Goal: Find specific page/section: Find specific page/section

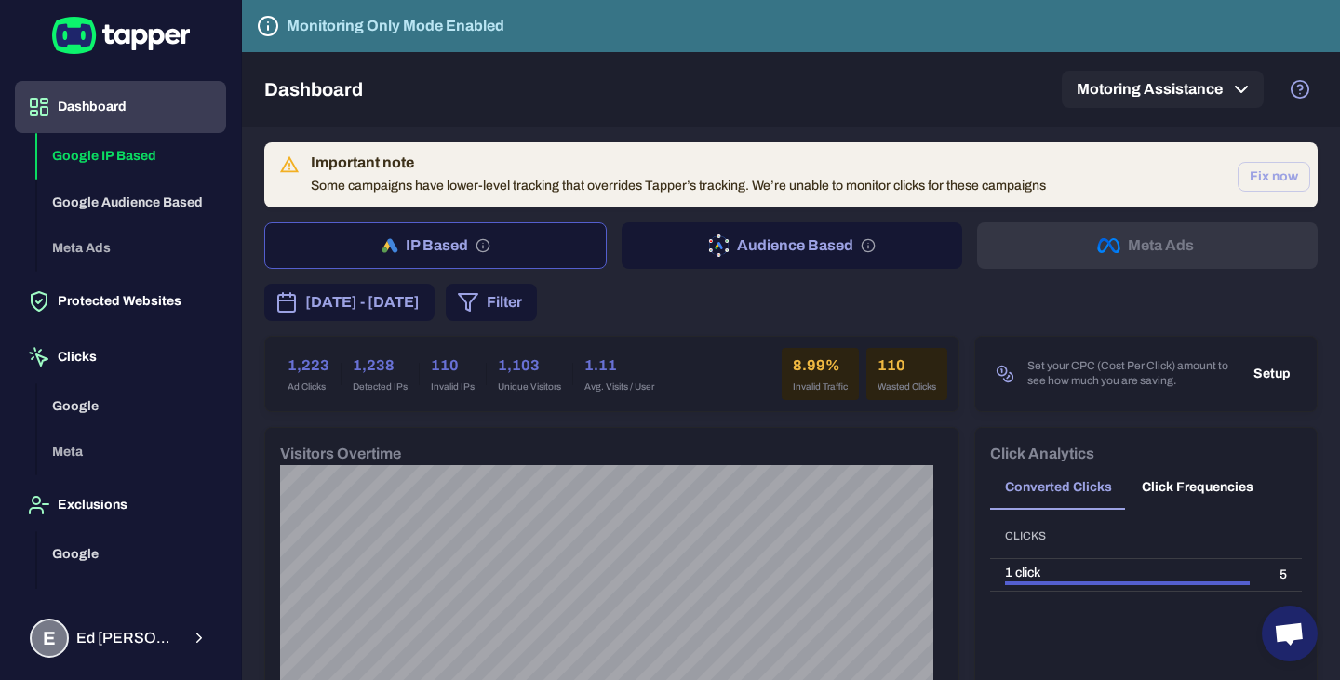
scroll to position [186, 0]
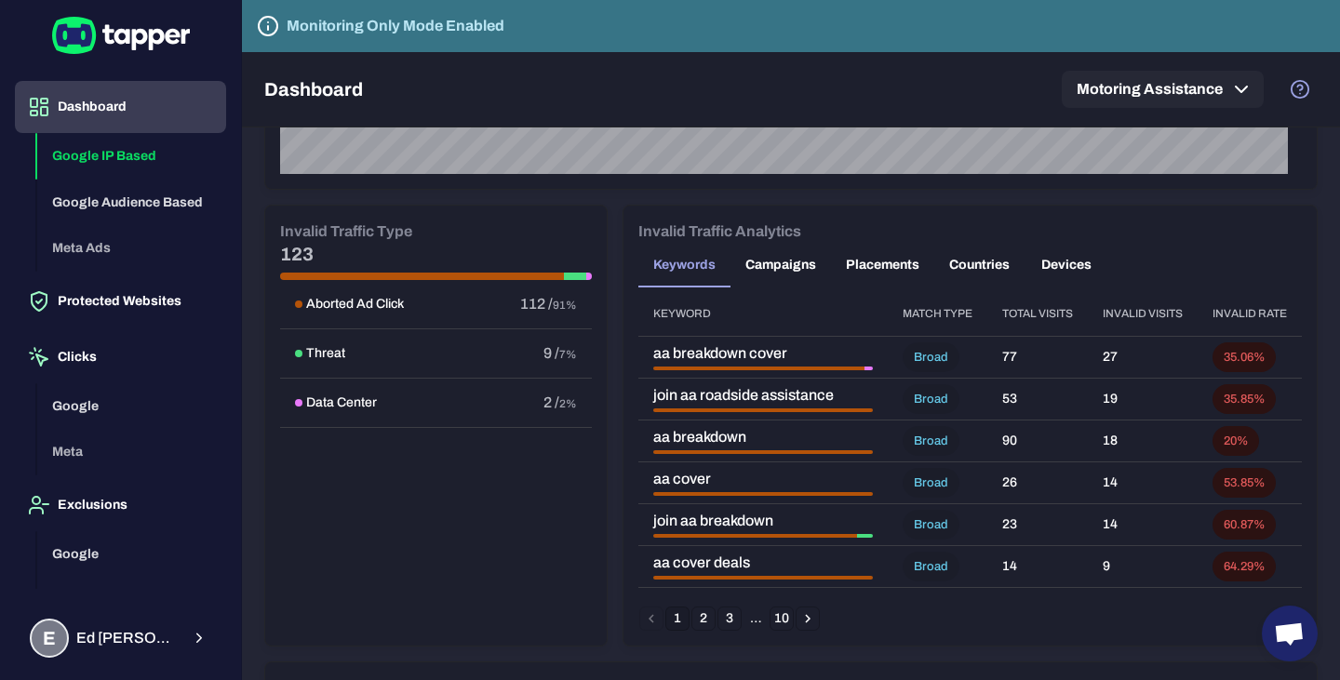
scroll to position [1024, 0]
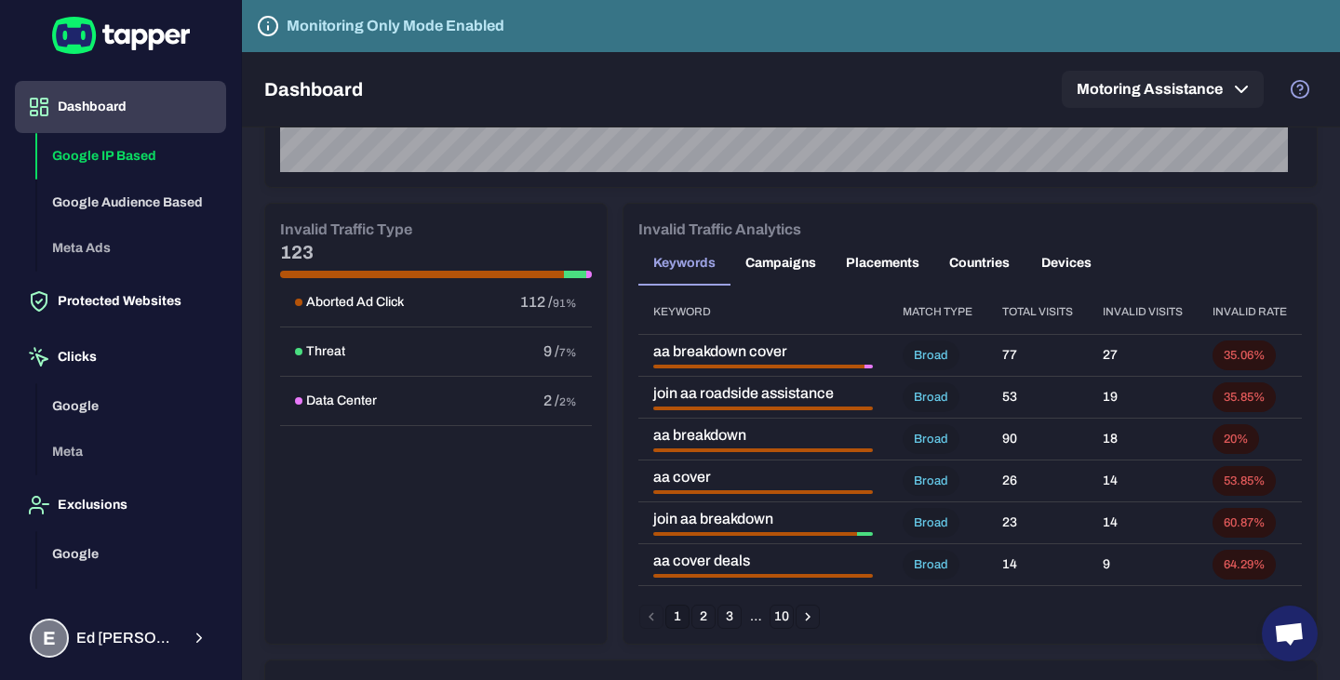
click at [763, 256] on button "Campaigns" at bounding box center [781, 263] width 101 height 45
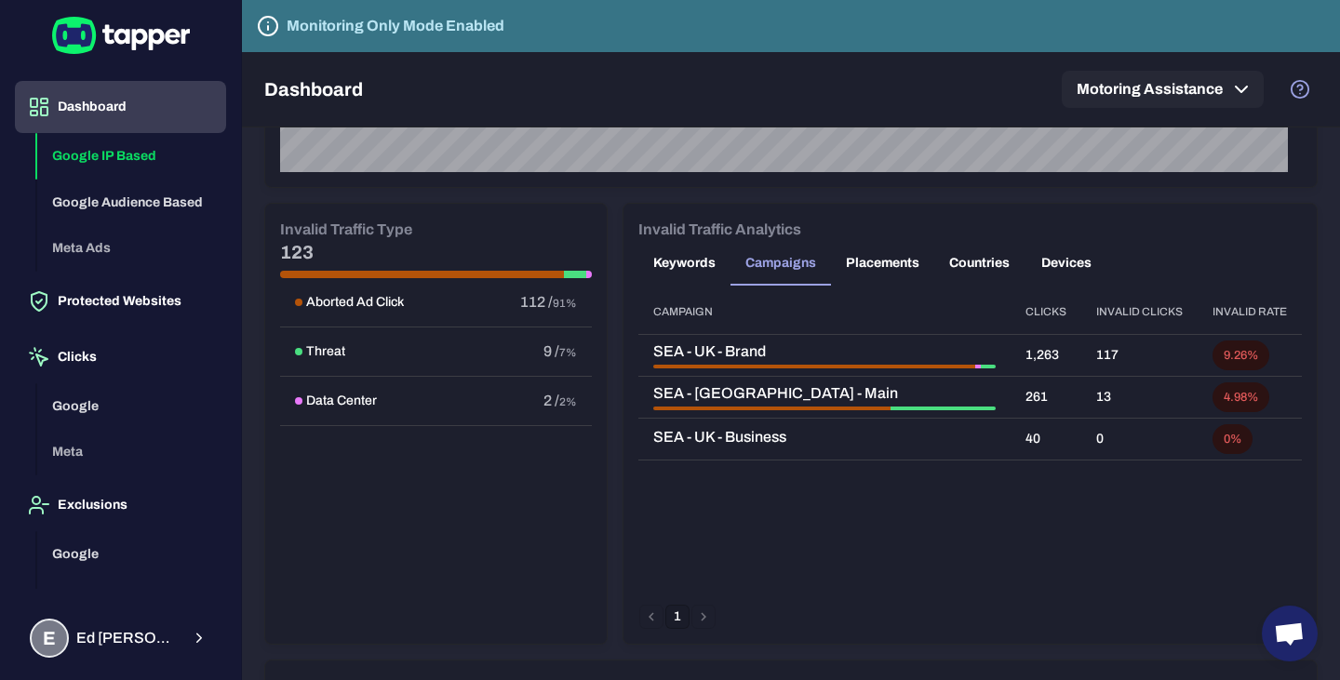
click at [869, 264] on button "Placements" at bounding box center [882, 263] width 103 height 45
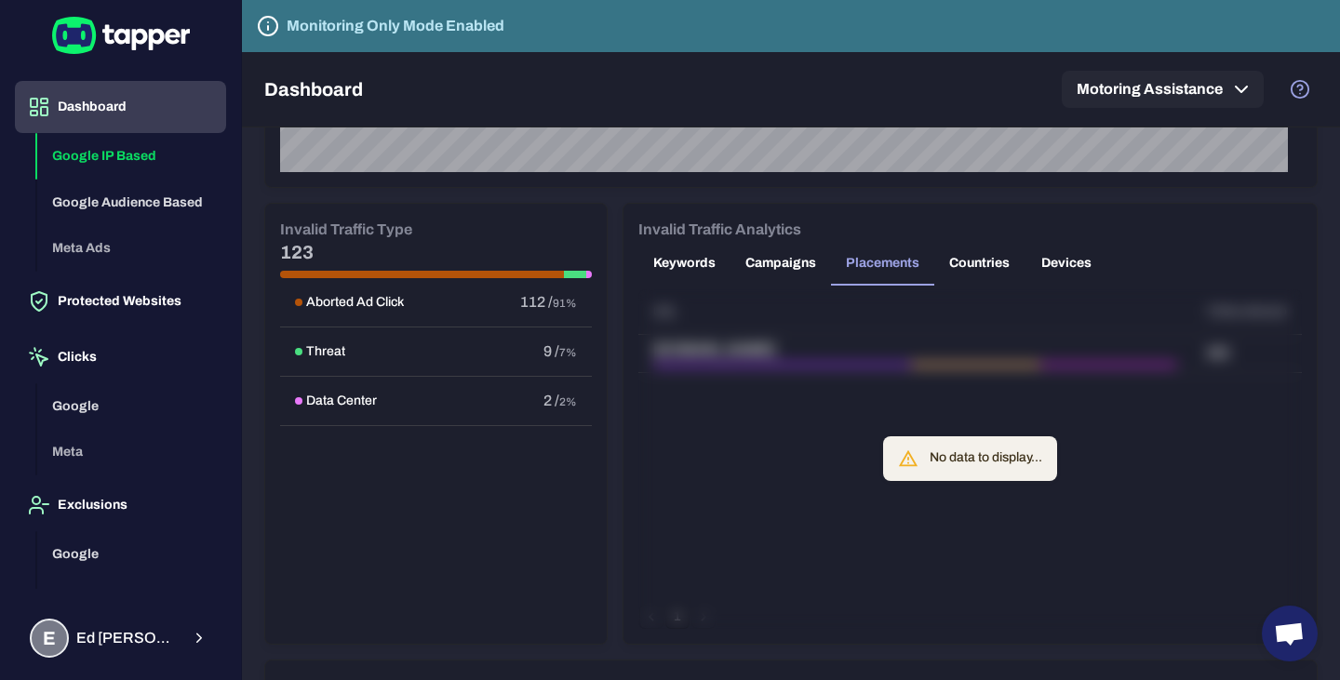
click at [966, 277] on button "Countries" at bounding box center [979, 263] width 90 height 45
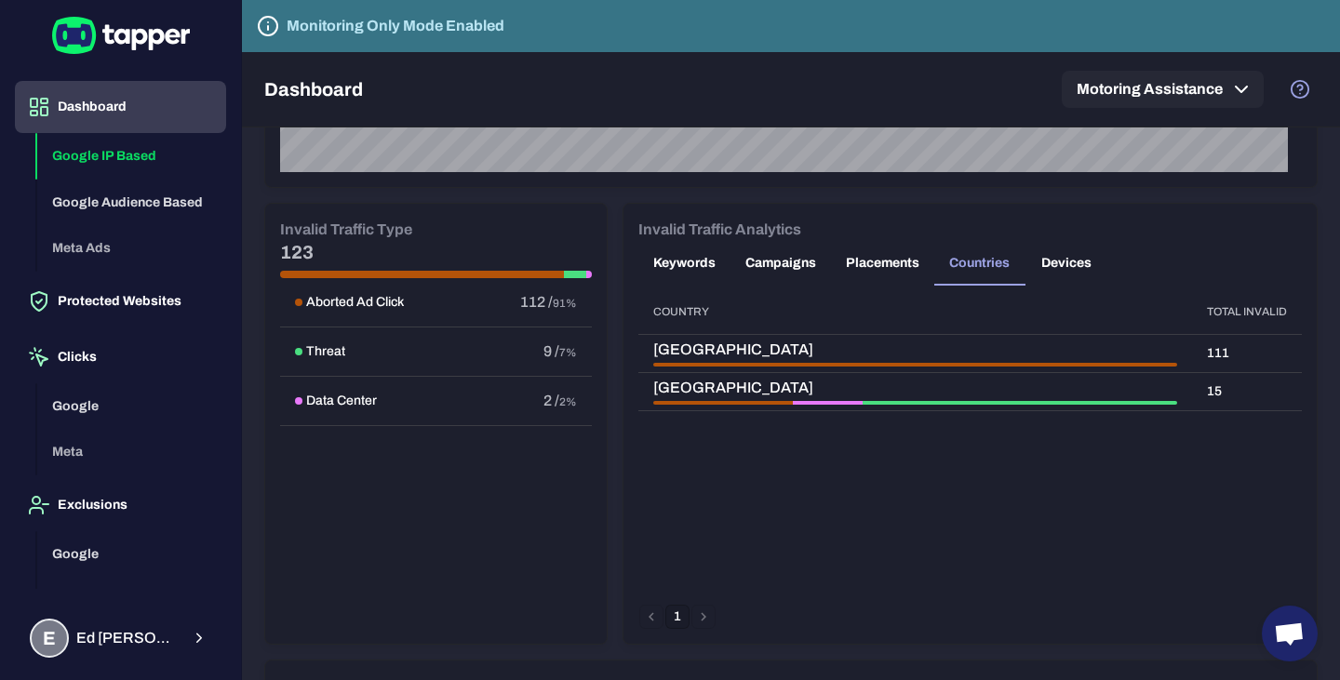
click at [863, 269] on button "Placements" at bounding box center [882, 263] width 103 height 45
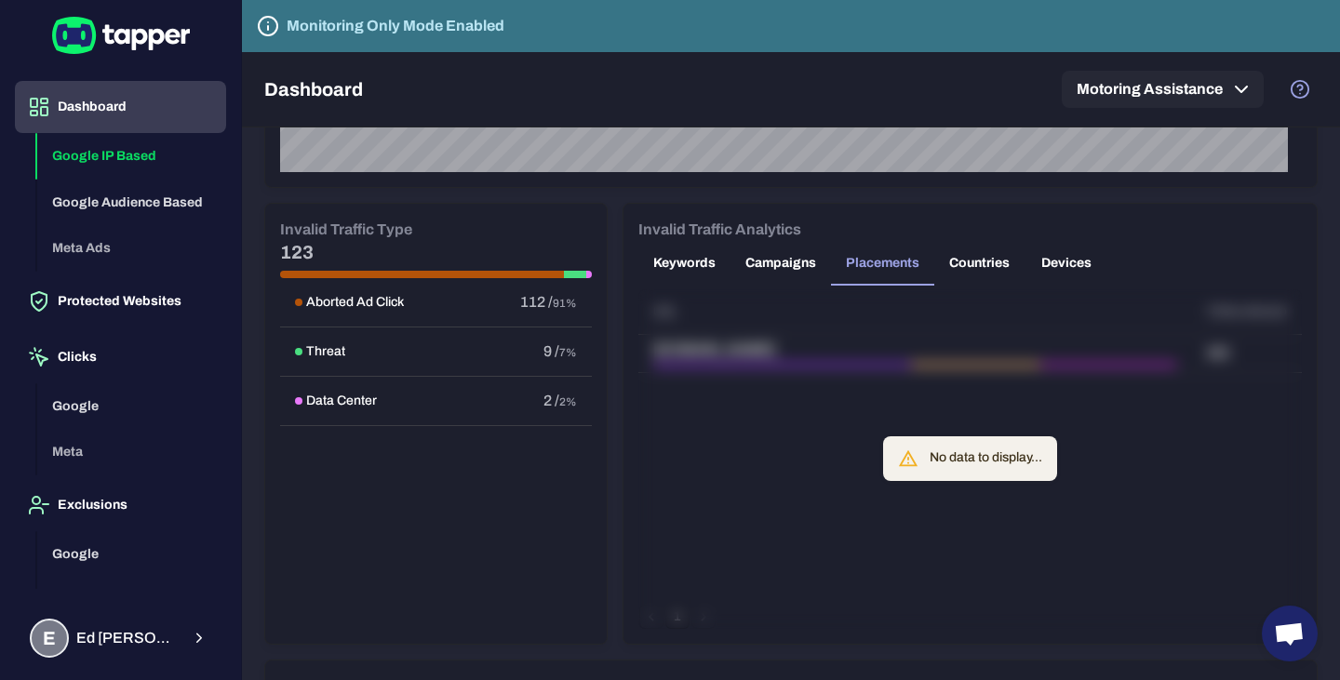
click at [792, 269] on button "Campaigns" at bounding box center [781, 263] width 101 height 45
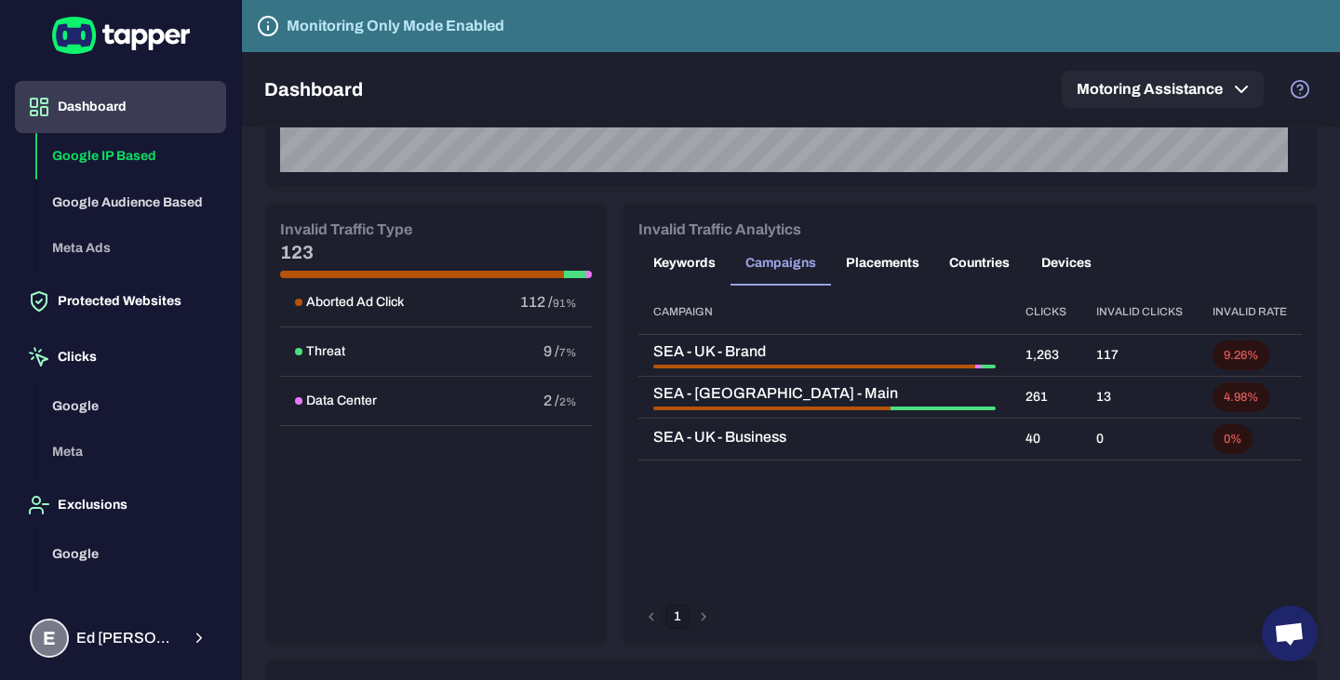
click at [1062, 264] on button "Devices" at bounding box center [1067, 263] width 84 height 45
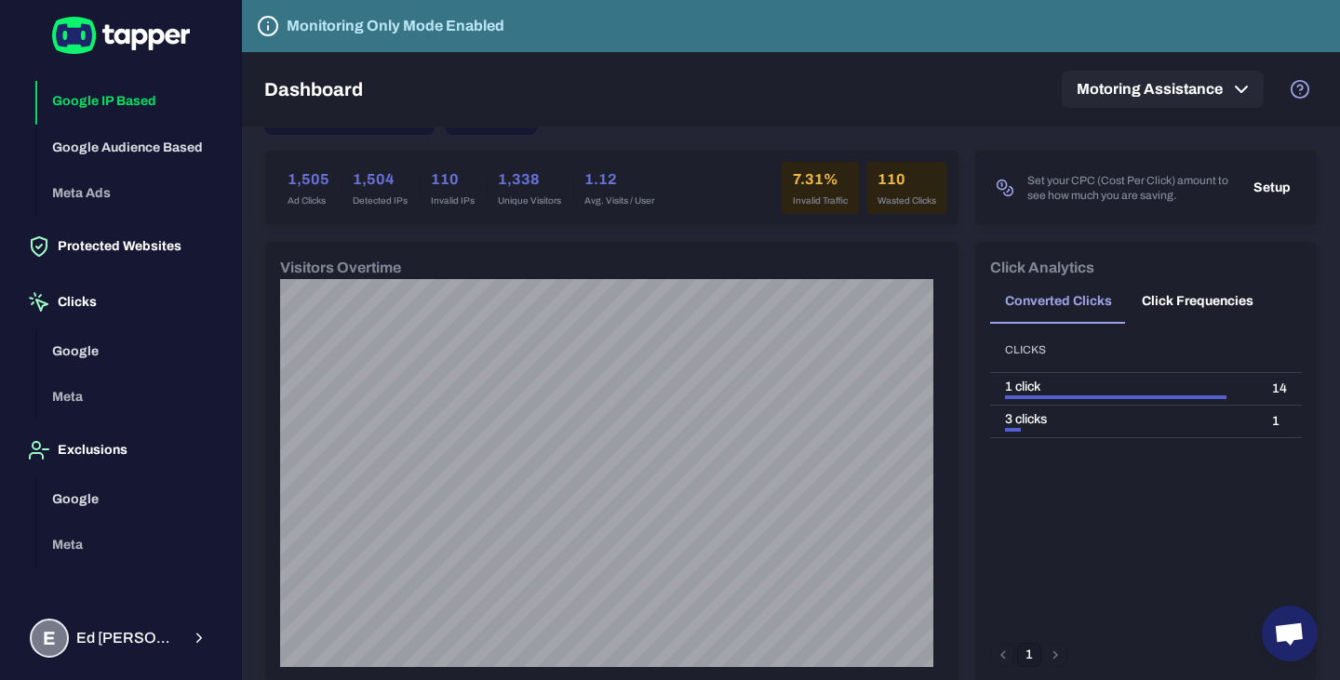
scroll to position [56, 0]
click at [157, 630] on span "[PERSON_NAME]" at bounding box center [127, 638] width 103 height 19
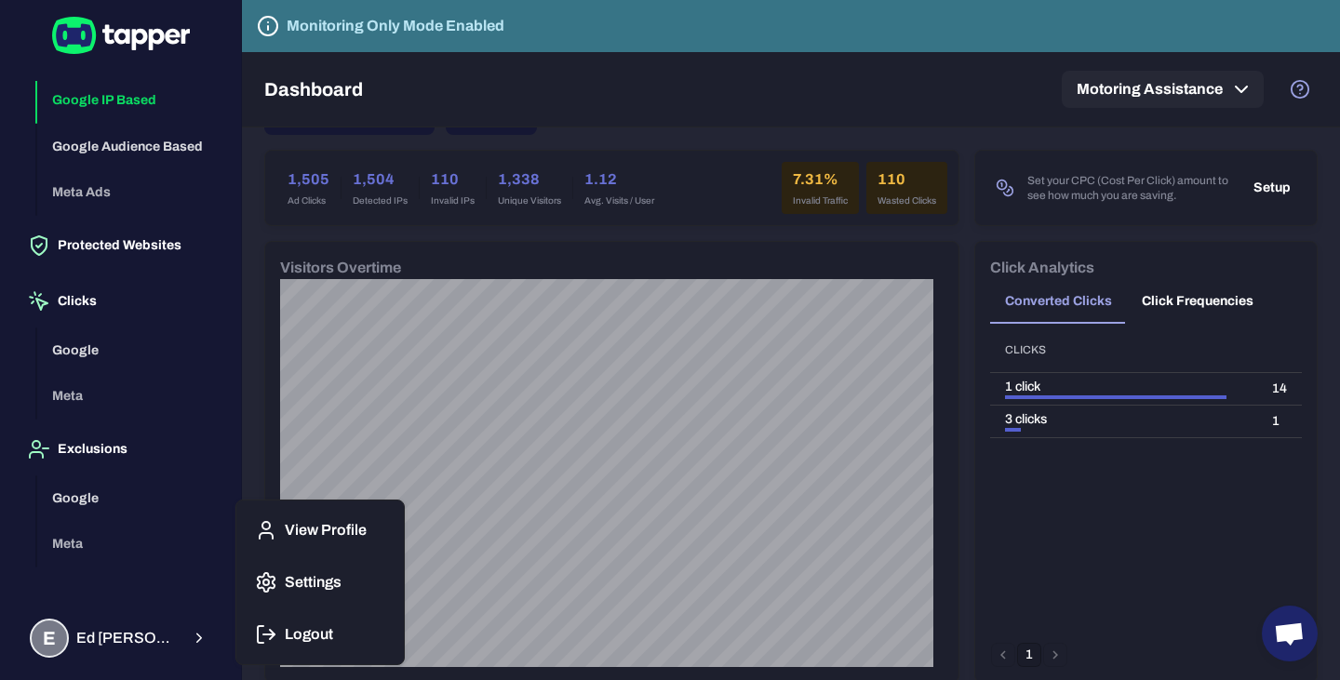
click at [489, 84] on div at bounding box center [670, 340] width 1340 height 680
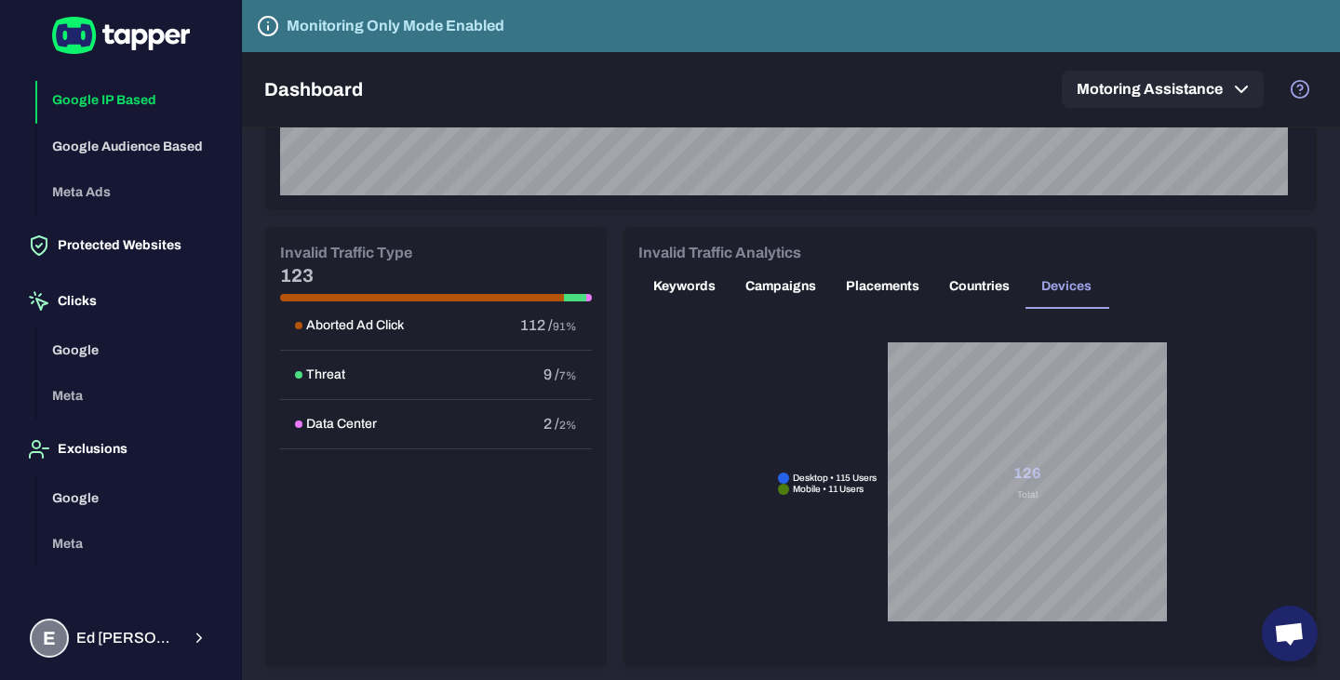
scroll to position [1024, 0]
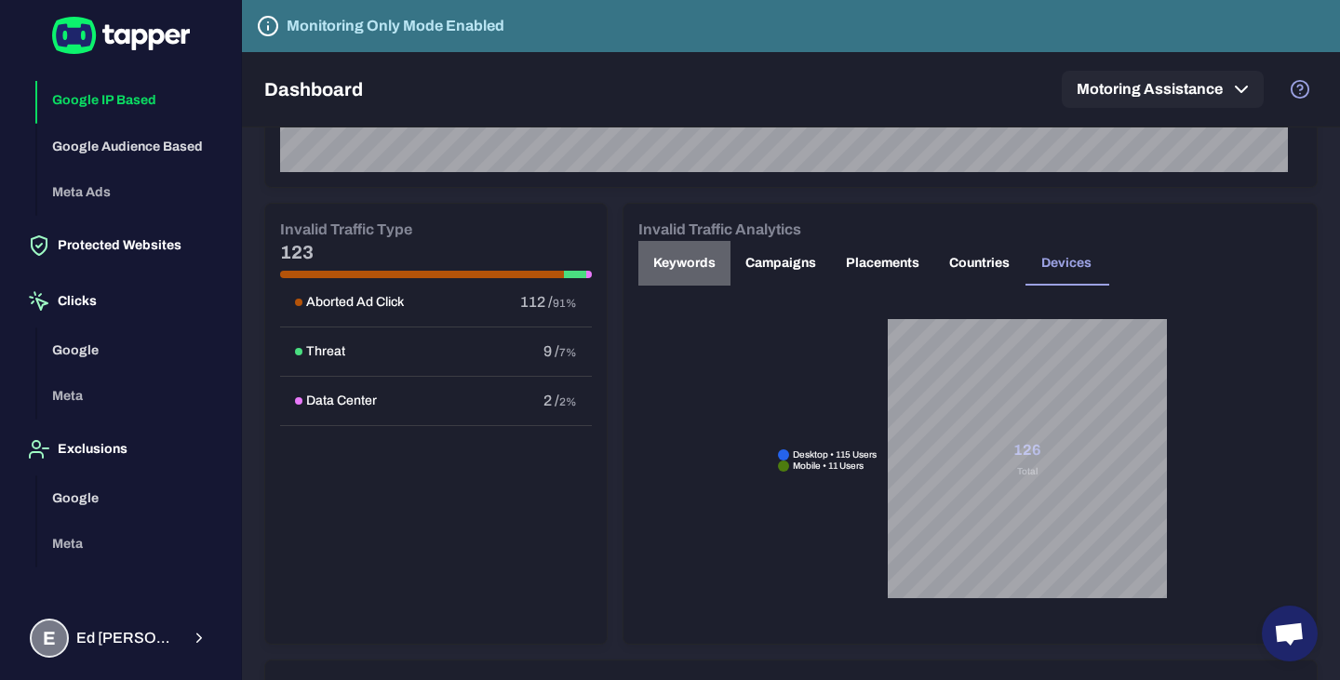
click at [684, 265] on button "Keywords" at bounding box center [684, 263] width 92 height 45
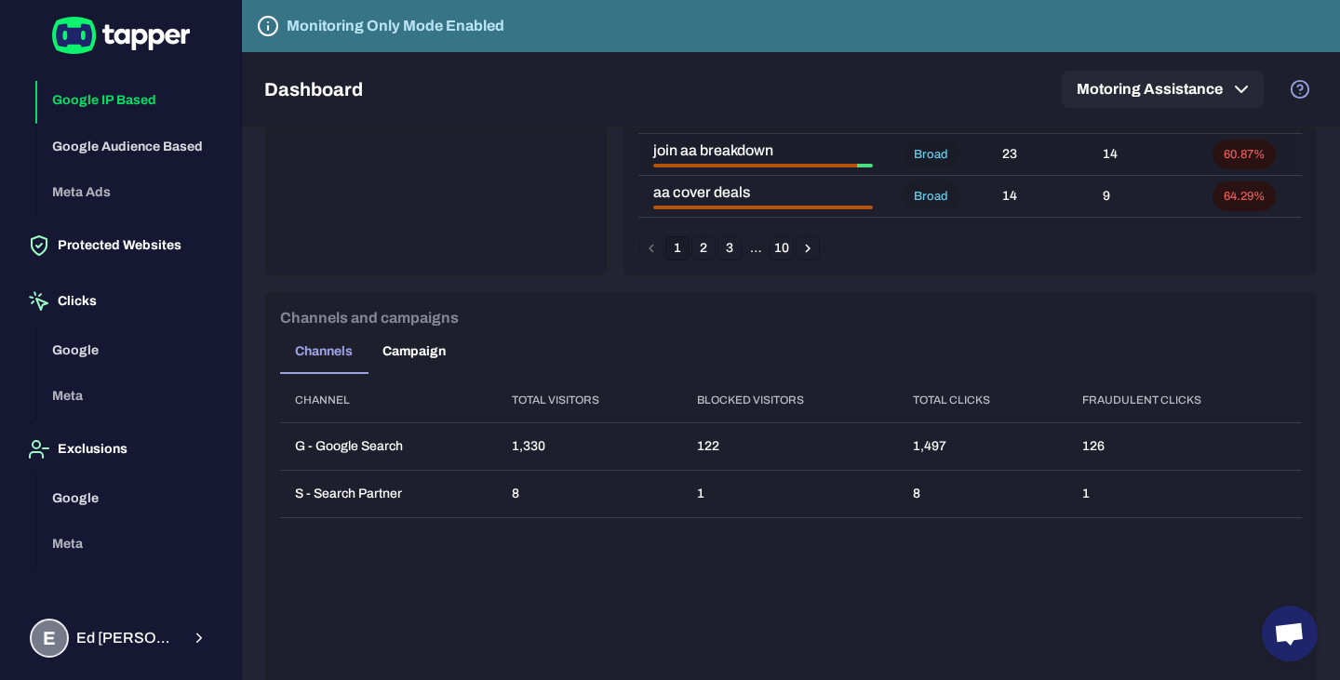
scroll to position [1396, 0]
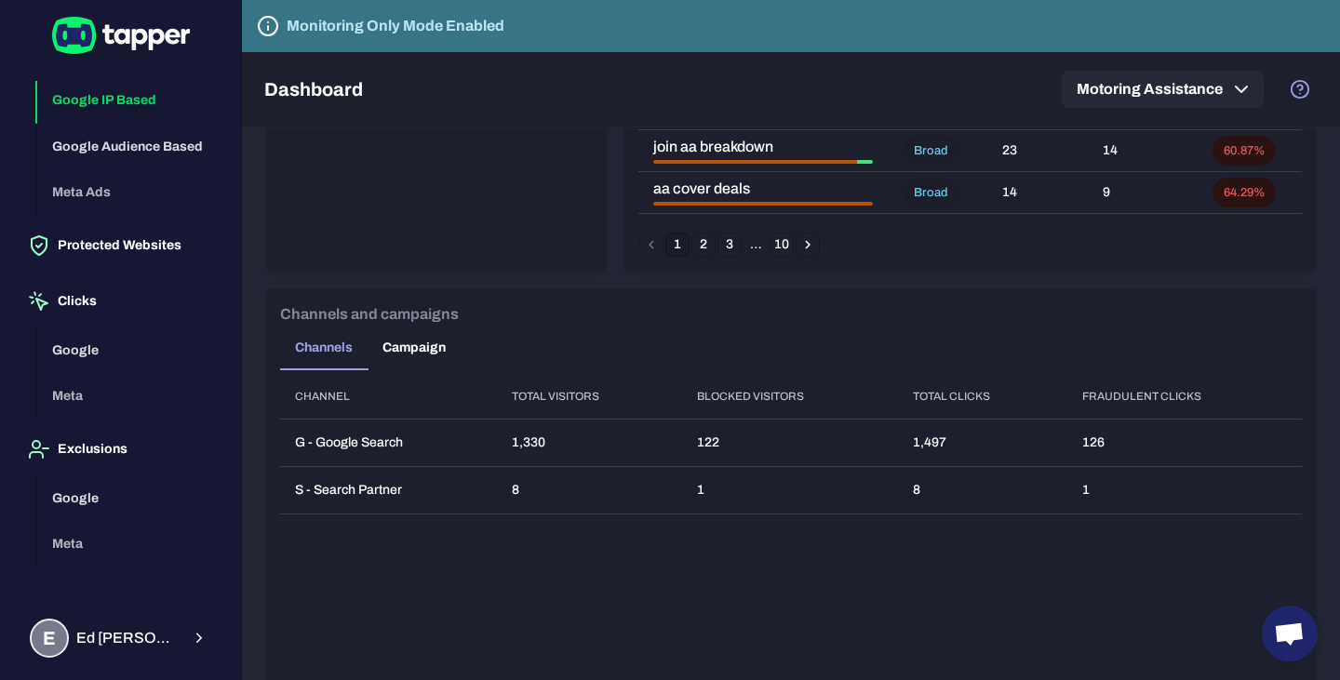
click at [404, 331] on button "Campaign" at bounding box center [414, 348] width 93 height 45
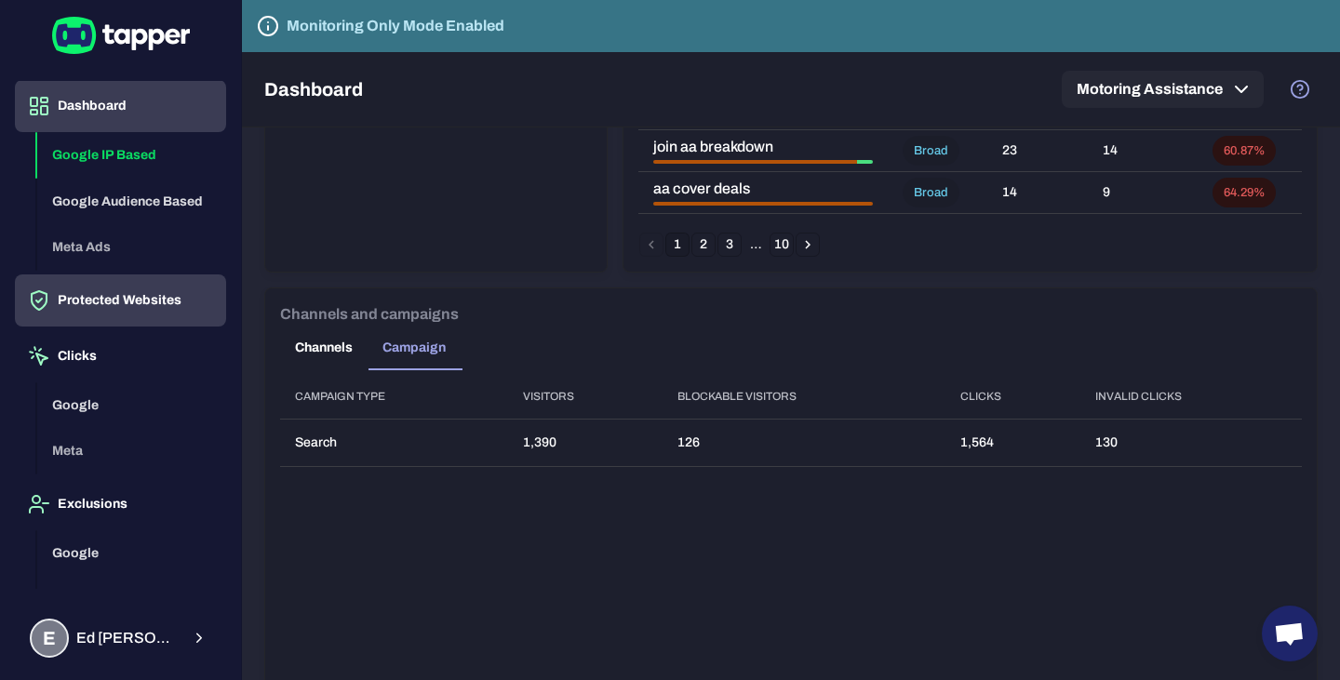
scroll to position [0, 0]
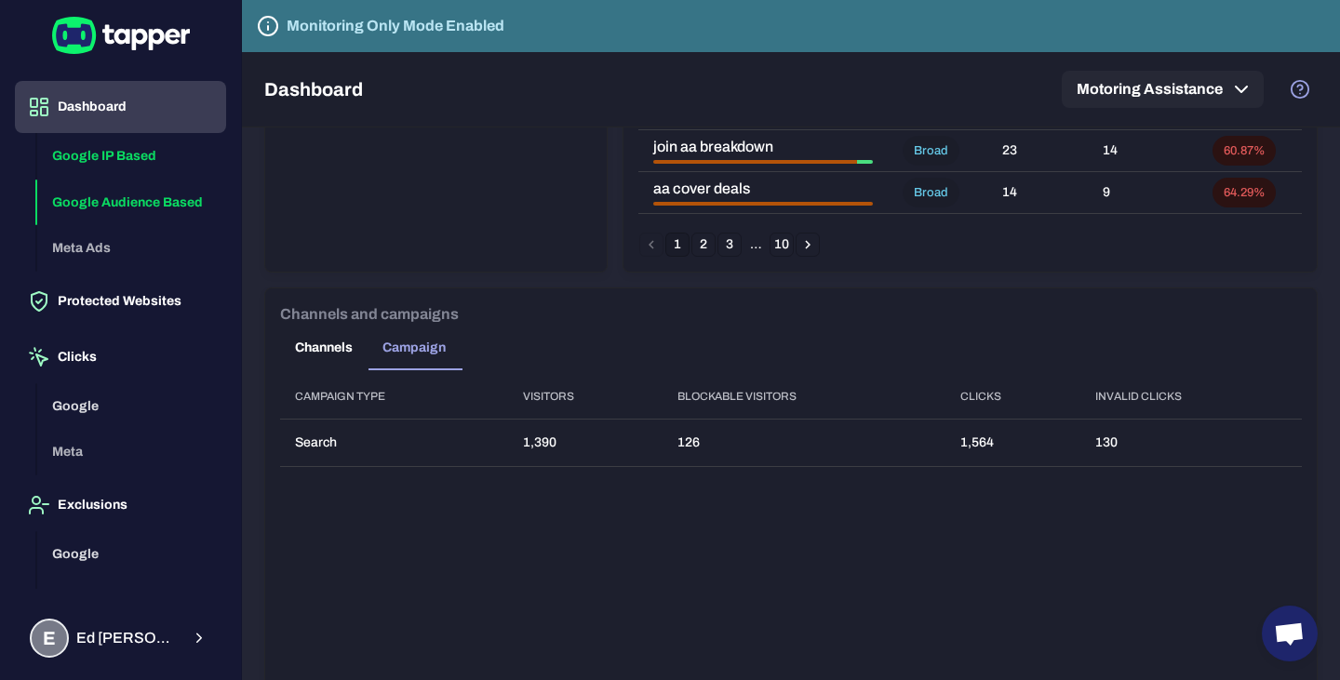
click at [151, 201] on button "Google Audience Based" at bounding box center [131, 203] width 189 height 47
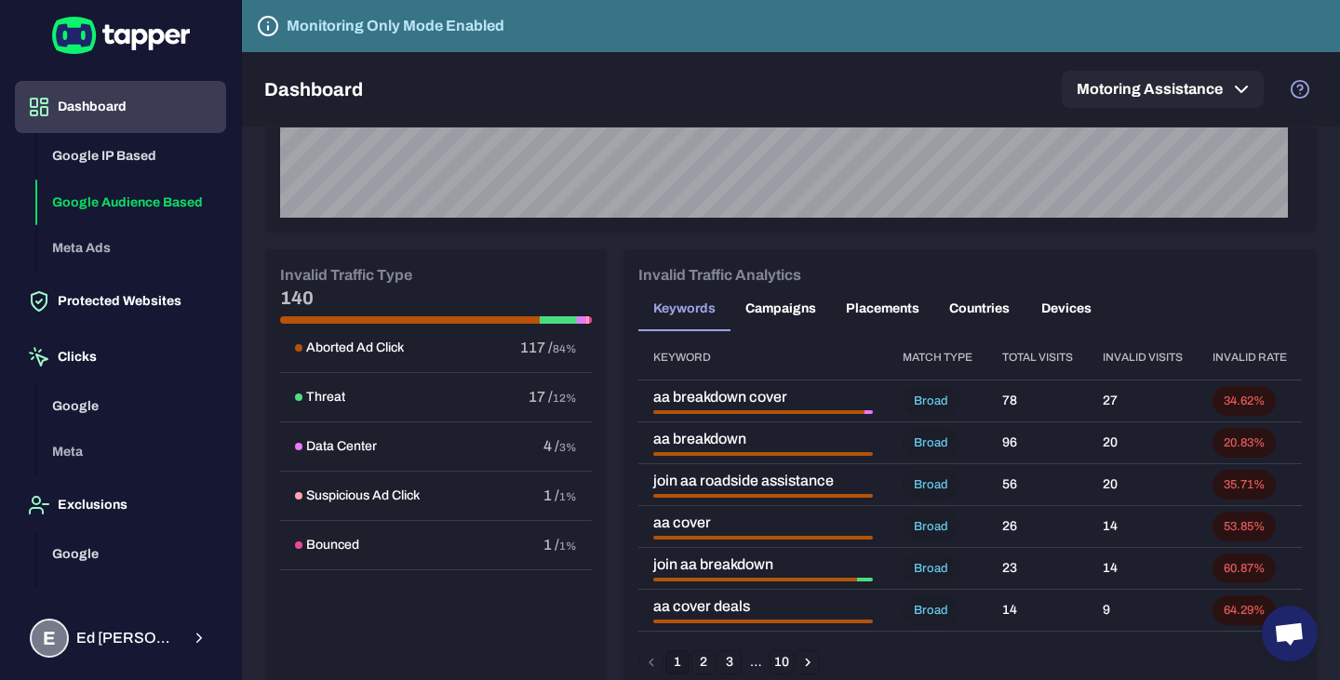
scroll to position [1024, 0]
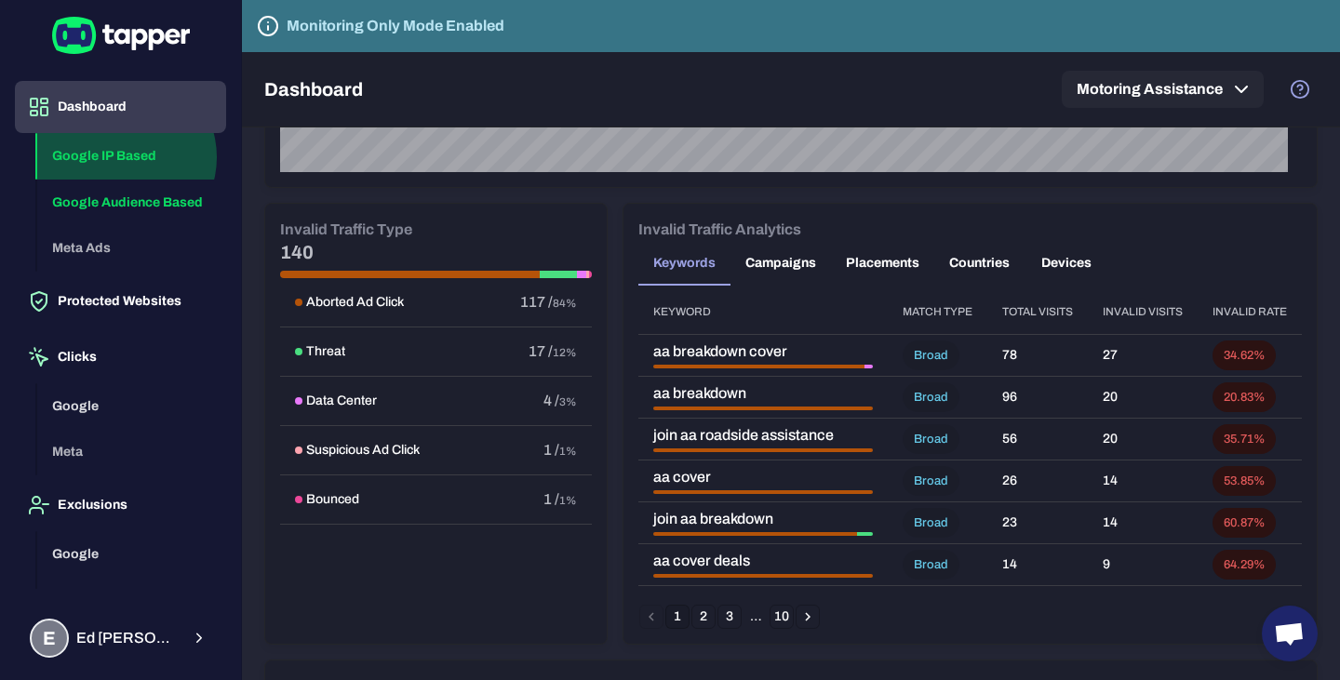
click at [123, 157] on button "Google IP Based" at bounding box center [131, 156] width 189 height 47
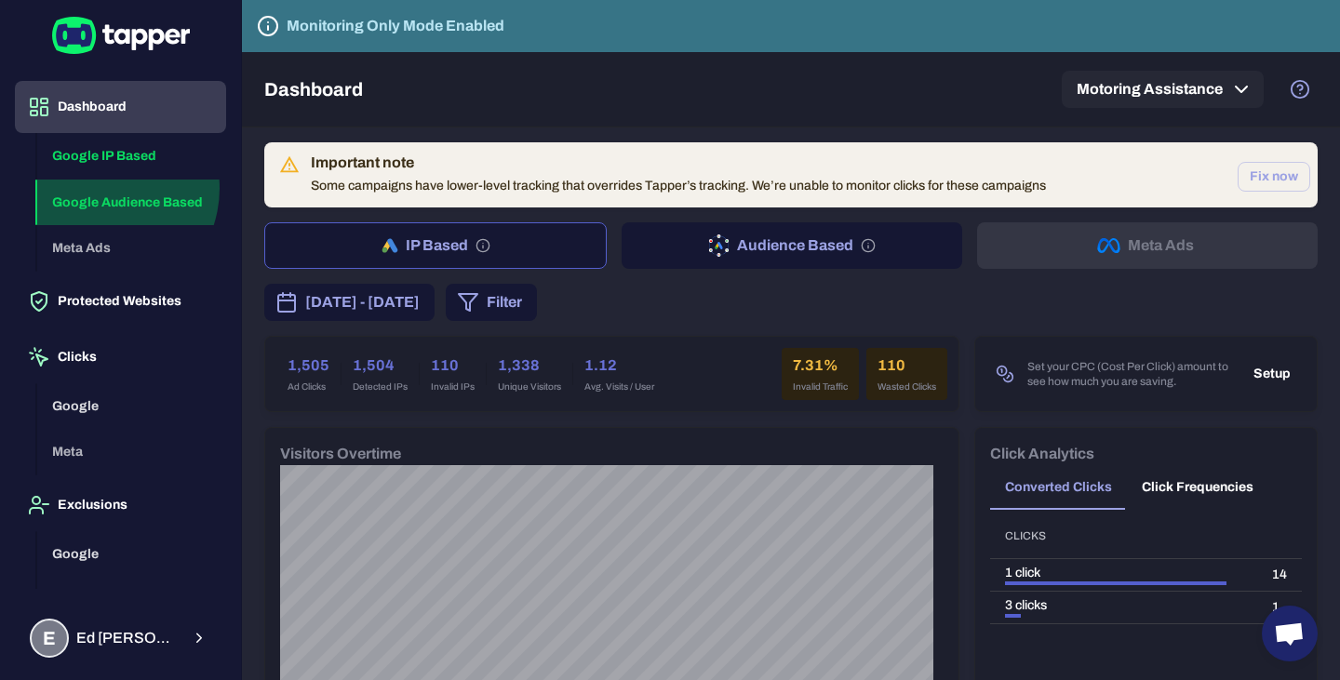
click at [101, 188] on button "Google Audience Based" at bounding box center [131, 203] width 189 height 47
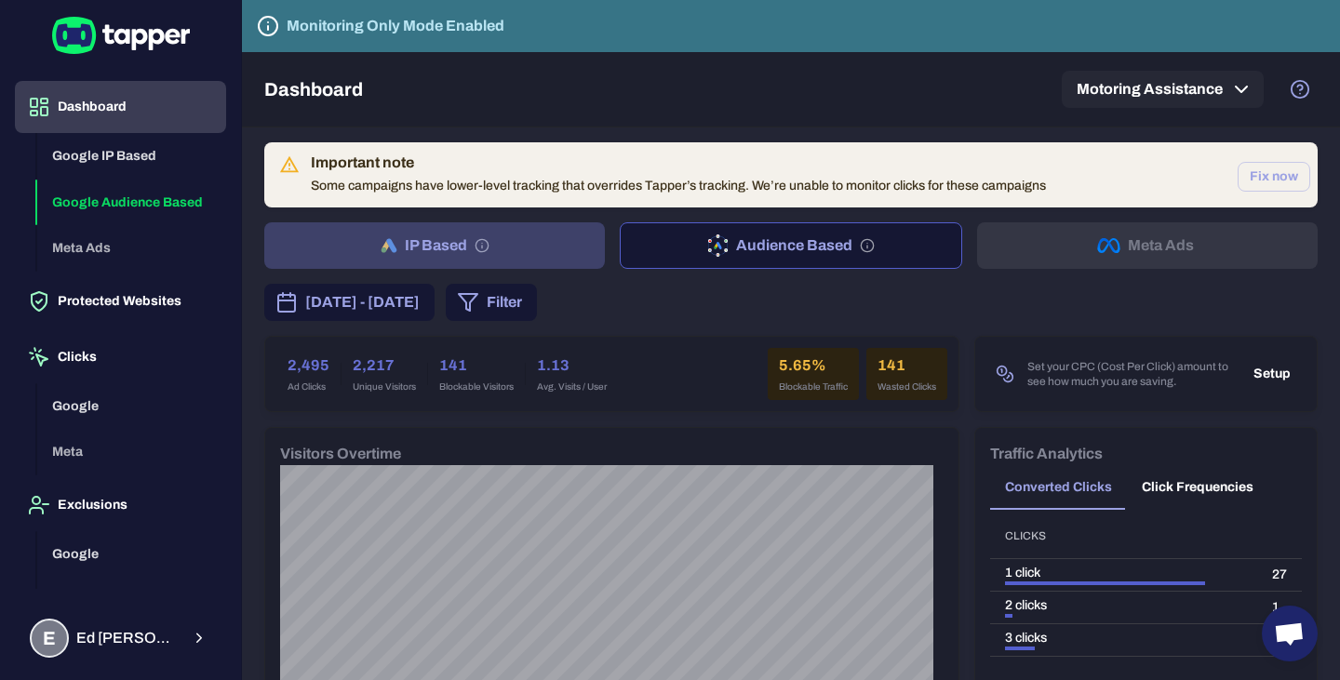
click at [550, 245] on button "IP Based" at bounding box center [434, 245] width 341 height 47
